Goal: Task Accomplishment & Management: Use online tool/utility

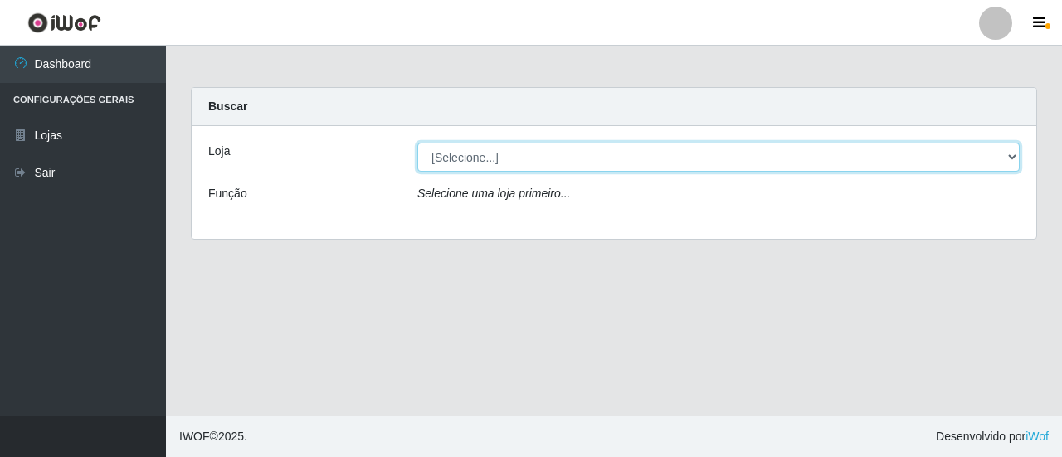
click at [1009, 158] on select "[Selecione...] Extrabom - Loja 01 Centro de Distribuição" at bounding box center [718, 157] width 602 height 29
select select "435"
click at [417, 143] on select "[Selecione...] Extrabom - Loja 01 Centro de Distribuição" at bounding box center [718, 157] width 602 height 29
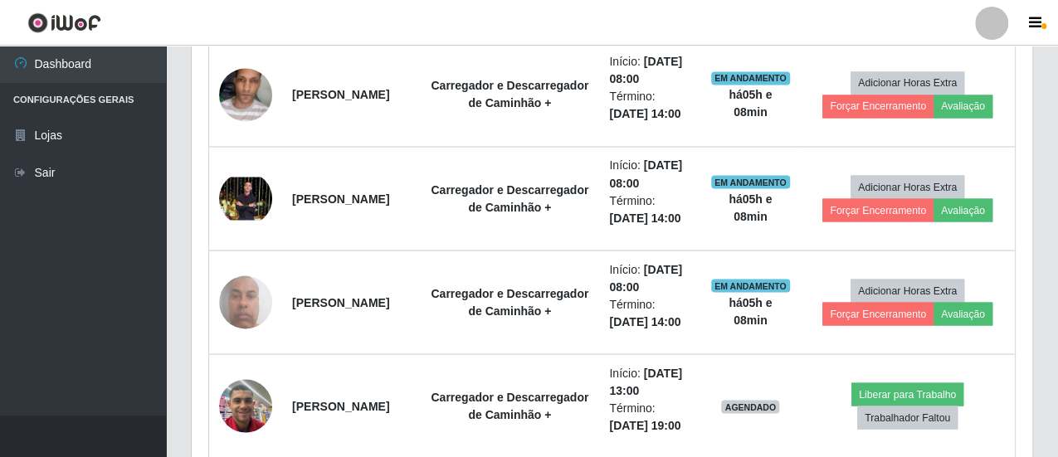
scroll to position [1493, 0]
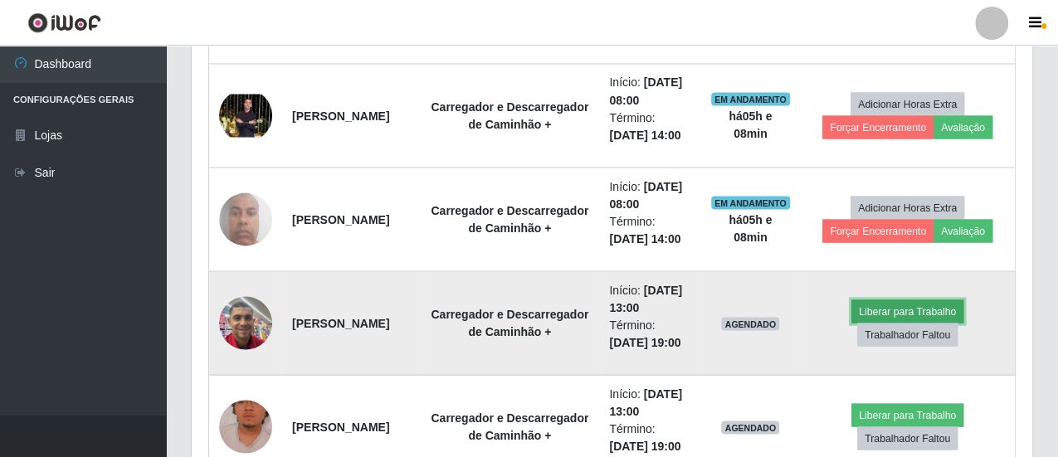
click at [897, 306] on button "Liberar para Trabalho" at bounding box center [907, 310] width 112 height 23
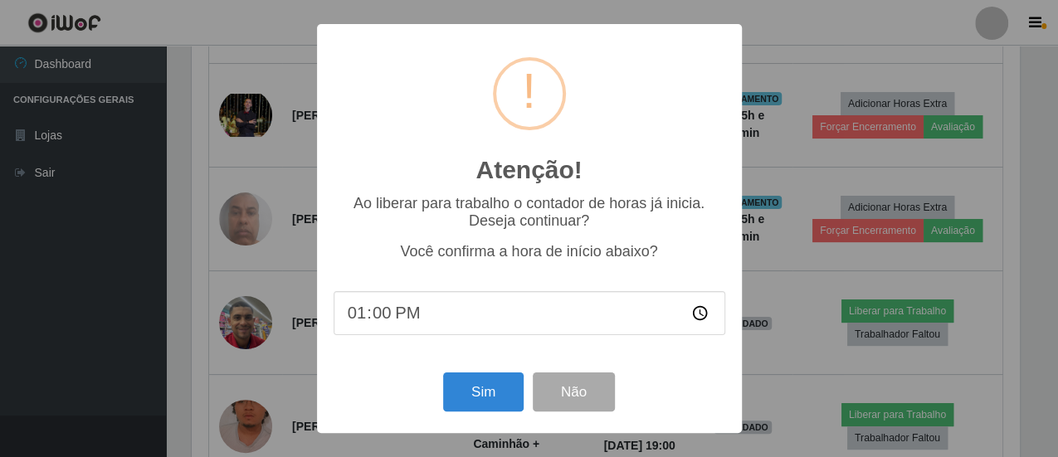
scroll to position [343, 832]
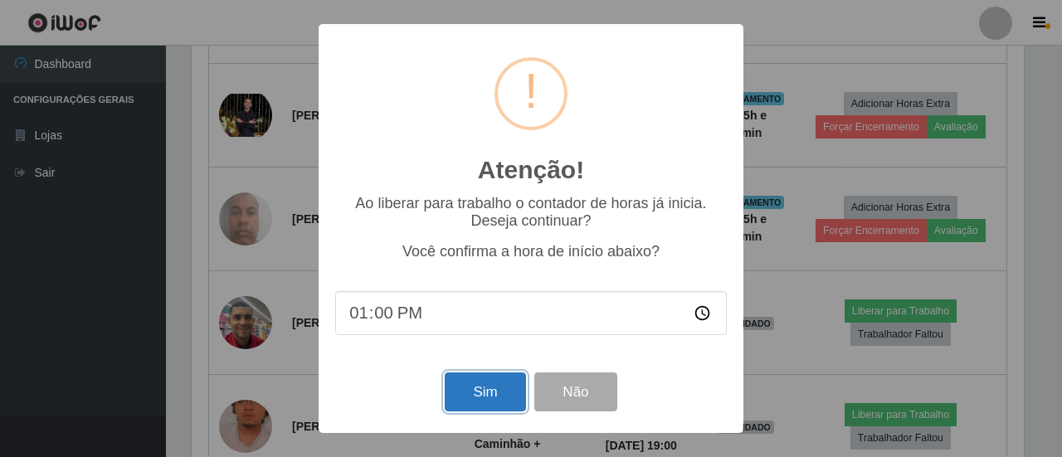
click at [482, 395] on button "Sim" at bounding box center [485, 391] width 80 height 39
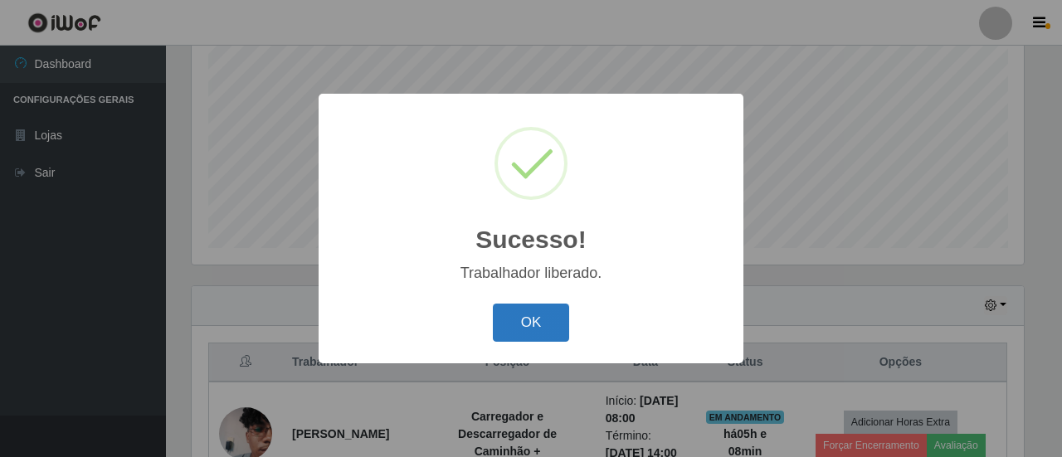
click at [550, 323] on button "OK" at bounding box center [531, 323] width 77 height 39
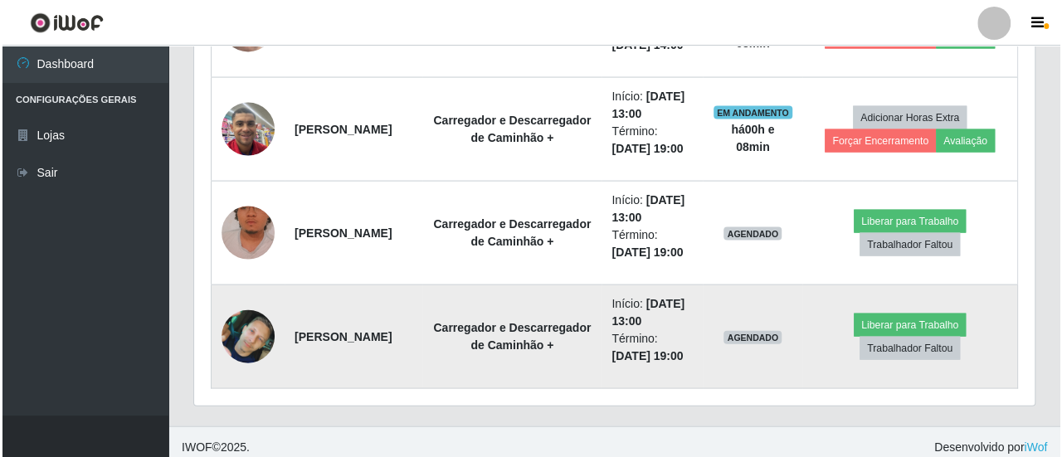
scroll to position [1690, 0]
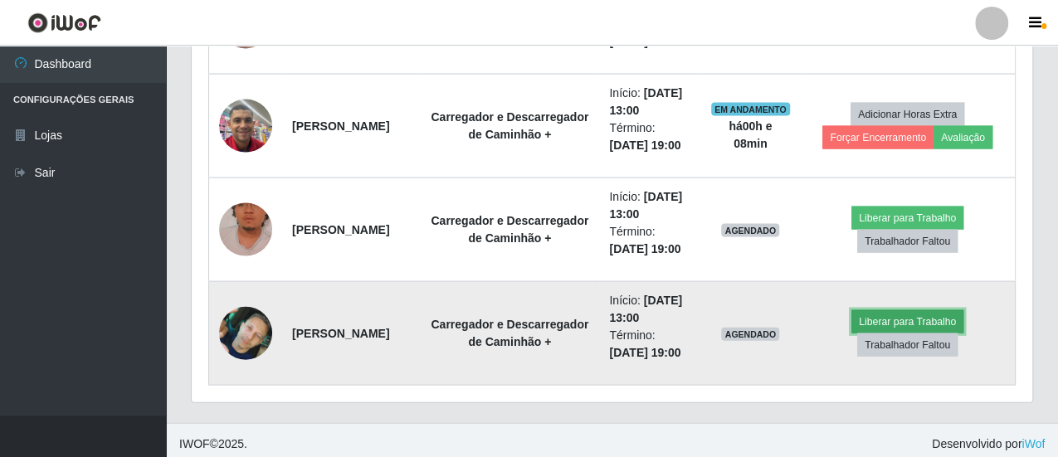
click at [917, 310] on button "Liberar para Trabalho" at bounding box center [907, 321] width 112 height 23
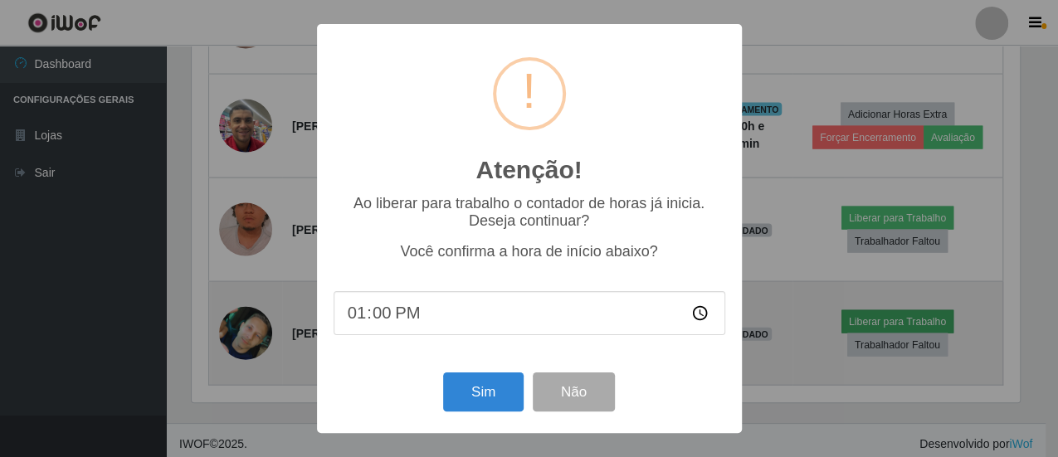
scroll to position [343, 832]
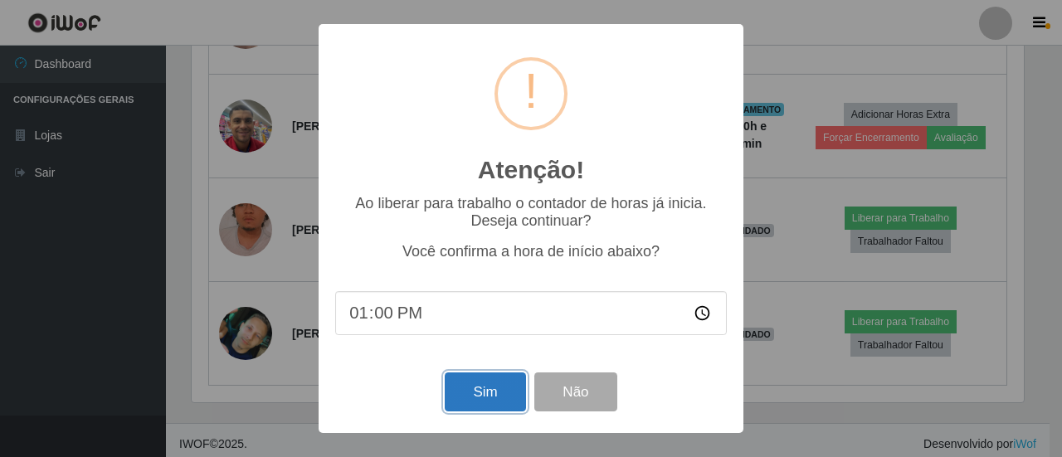
click at [479, 389] on button "Sim" at bounding box center [485, 391] width 80 height 39
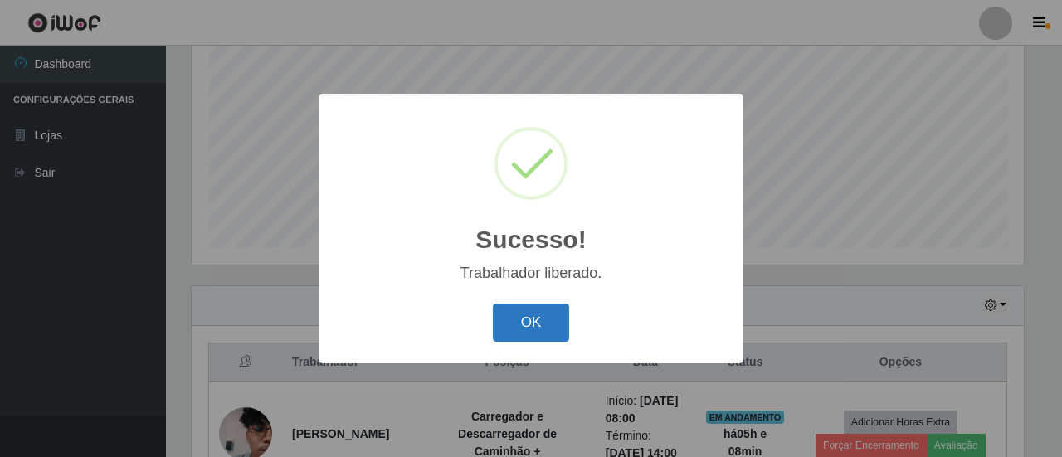
click at [542, 314] on button "OK" at bounding box center [531, 323] width 77 height 39
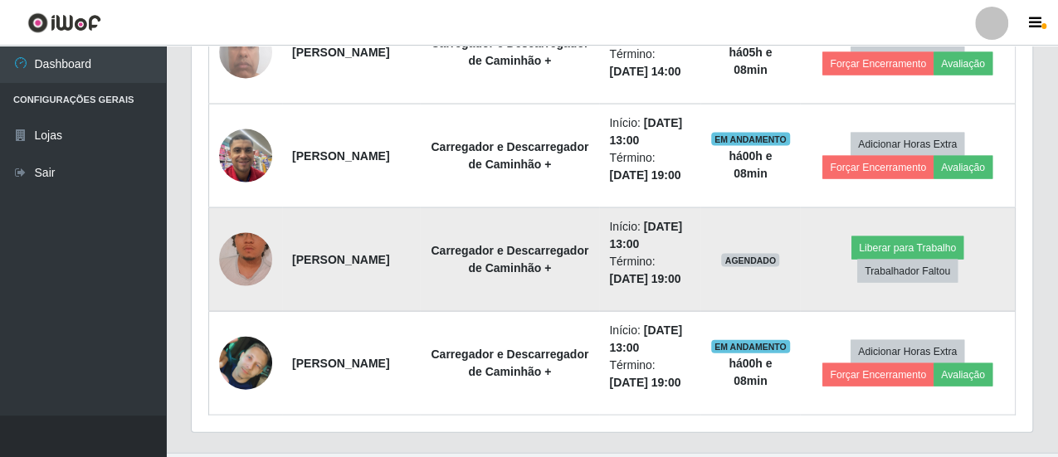
scroll to position [1672, 0]
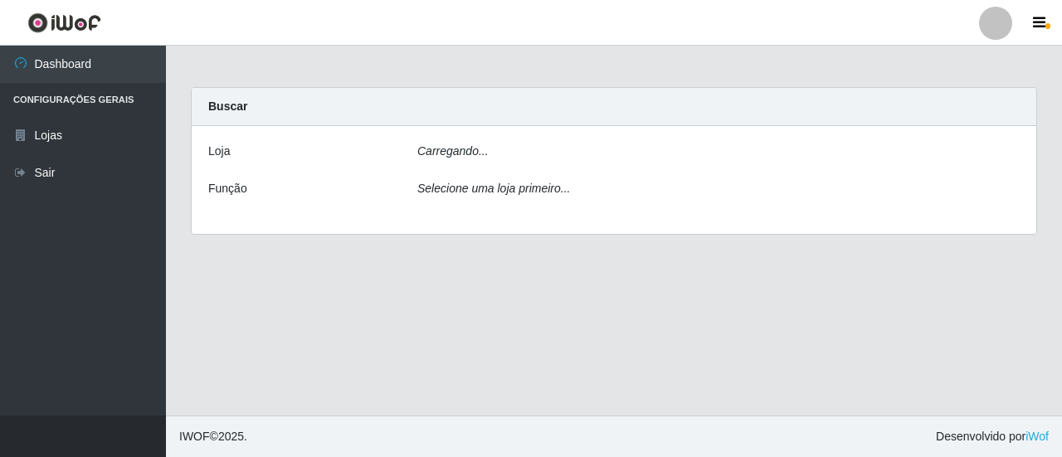
click at [513, 158] on div "Carregando..." at bounding box center [718, 155] width 627 height 24
click at [513, 155] on div "Carregando..." at bounding box center [718, 155] width 627 height 24
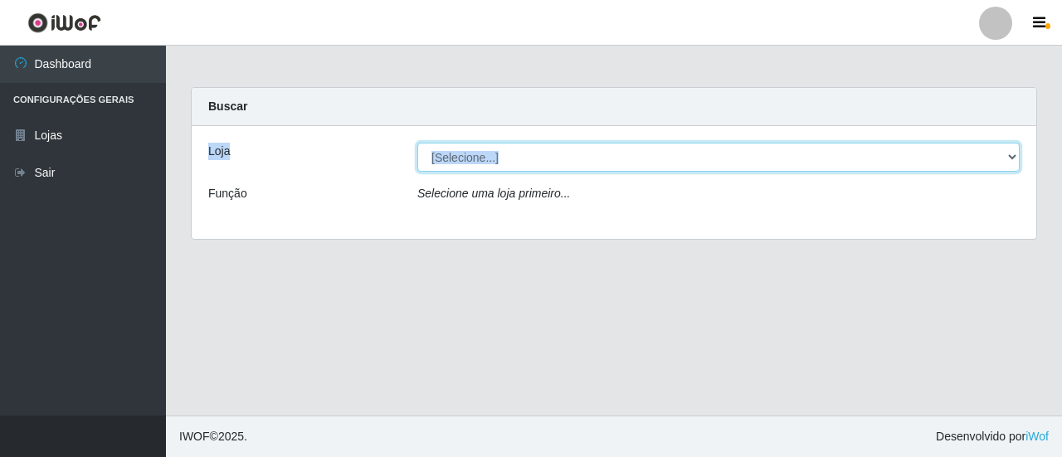
click at [1014, 151] on select "[Selecione...] Extrabom - Loja 01 Centro de Distribuição" at bounding box center [718, 157] width 602 height 29
select select "435"
click at [417, 143] on select "[Selecione...] Extrabom - Loja 01 Centro de Distribuição" at bounding box center [718, 157] width 602 height 29
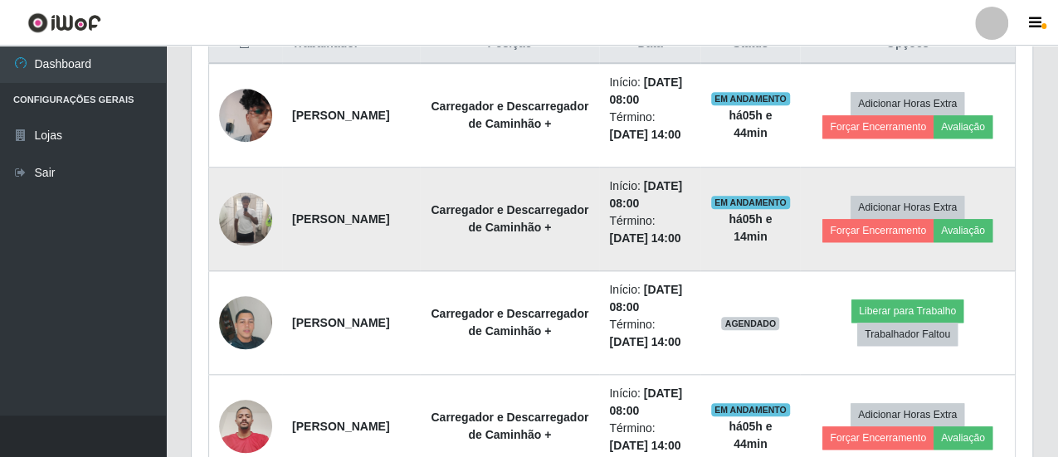
scroll to position [912, 0]
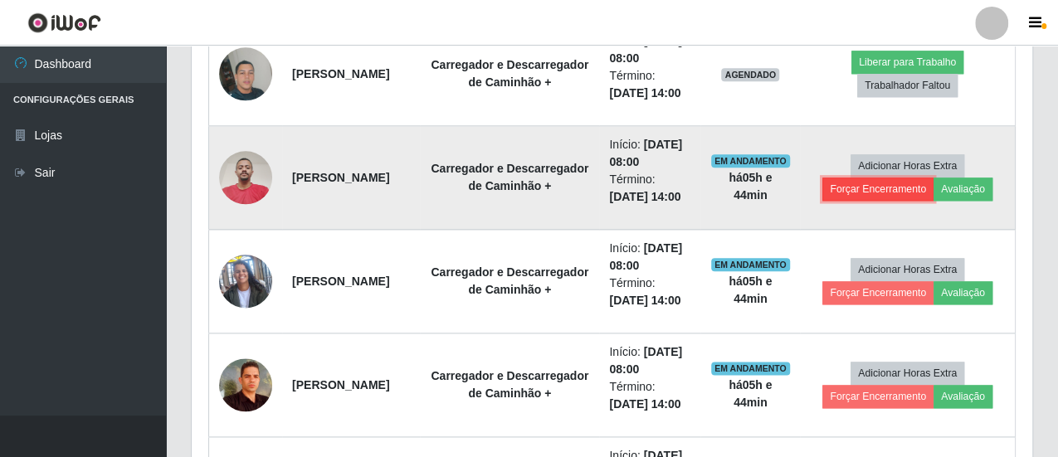
click at [901, 182] on button "Forçar Encerramento" at bounding box center [877, 189] width 111 height 23
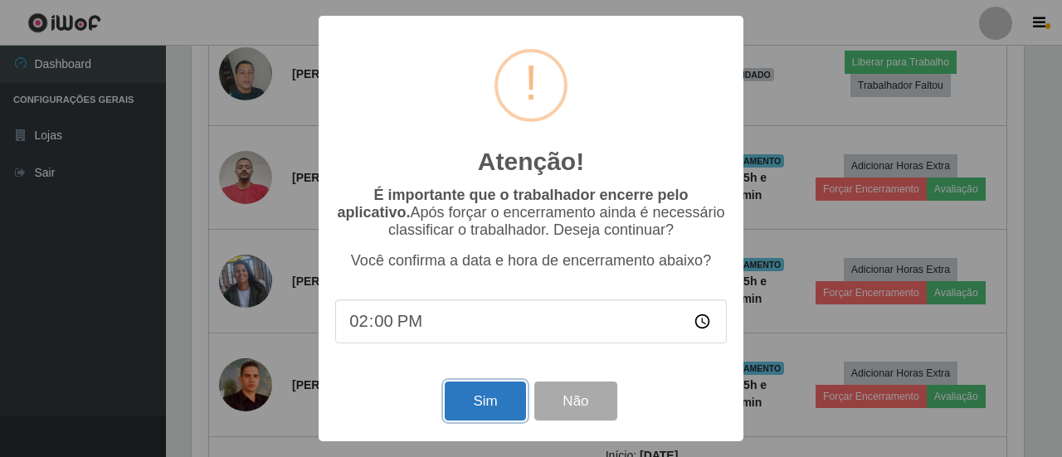
click at [487, 409] on button "Sim" at bounding box center [485, 401] width 80 height 39
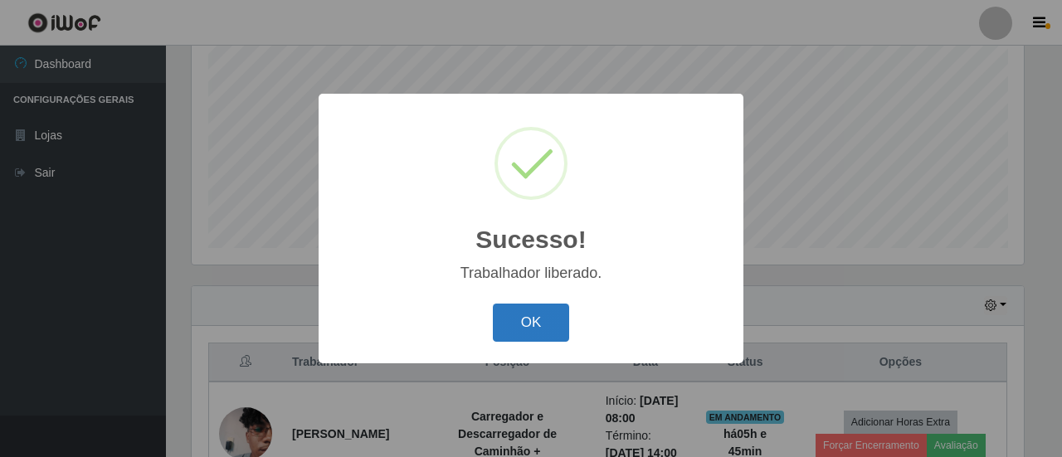
click at [526, 314] on button "OK" at bounding box center [531, 323] width 77 height 39
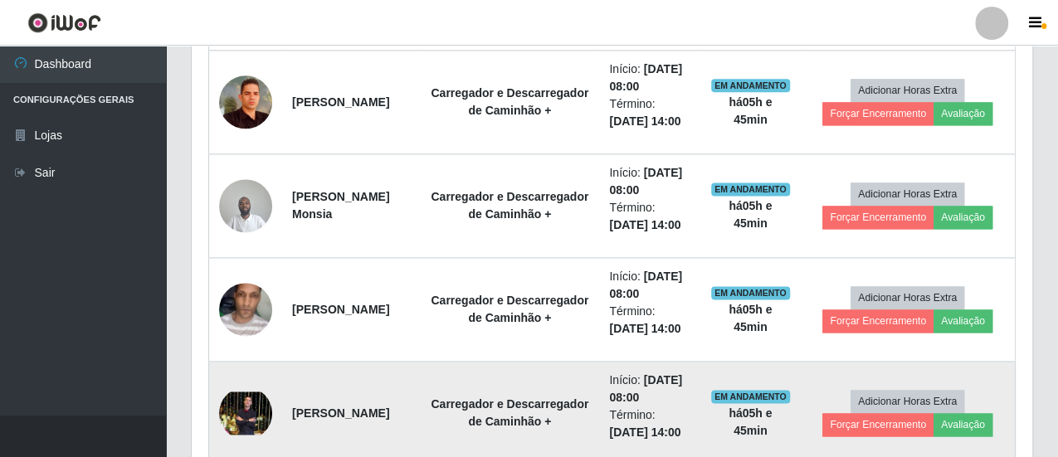
scroll to position [1175, 0]
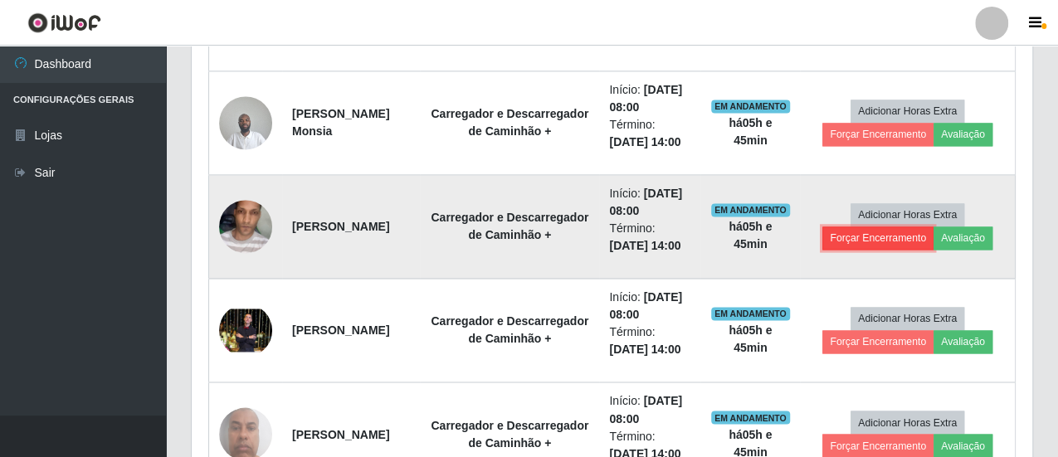
click at [873, 232] on button "Forçar Encerramento" at bounding box center [877, 237] width 111 height 23
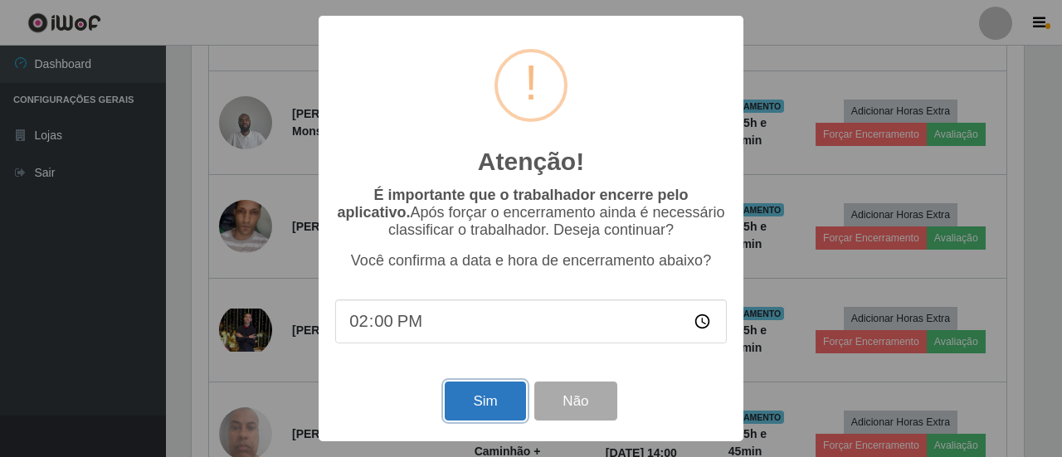
click at [497, 406] on button "Sim" at bounding box center [485, 401] width 80 height 39
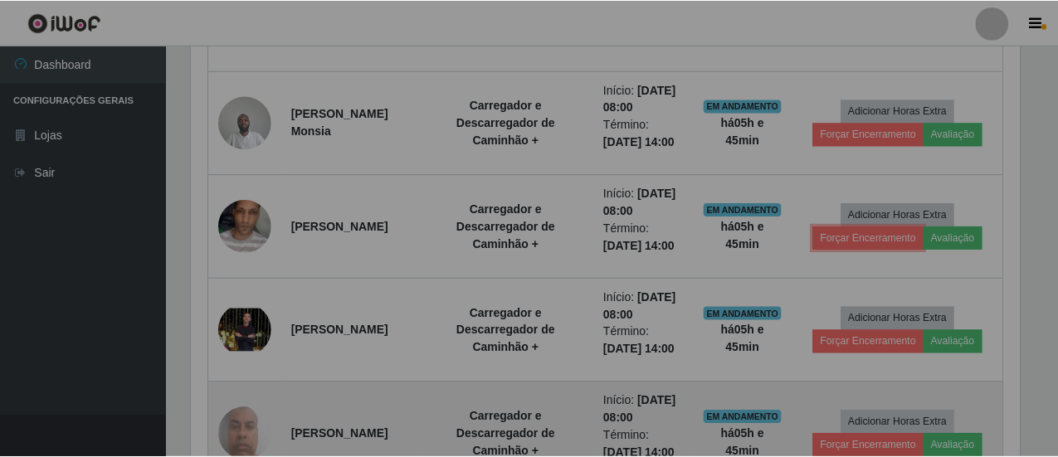
scroll to position [343, 840]
